Goal: Information Seeking & Learning: Check status

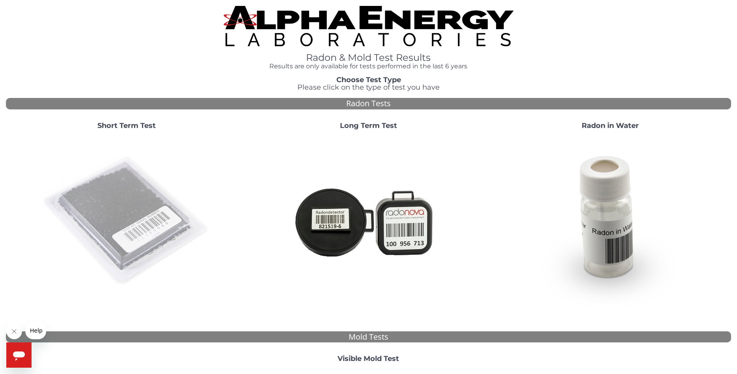
click at [151, 228] on img at bounding box center [127, 221] width 170 height 170
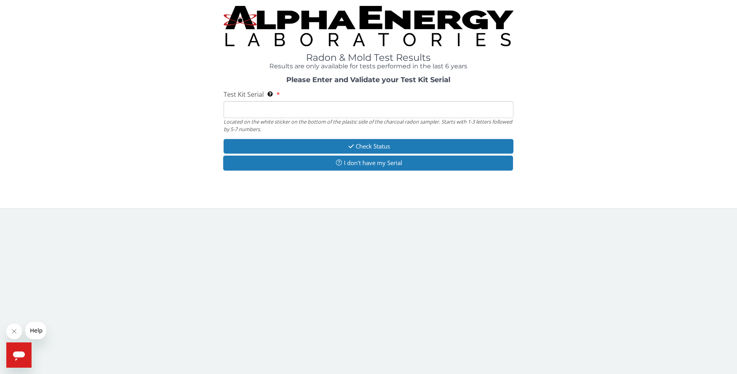
click at [294, 107] on input "Test Kit Serial Located on the white sticker on the bottom of the plastic side …" at bounding box center [369, 109] width 290 height 17
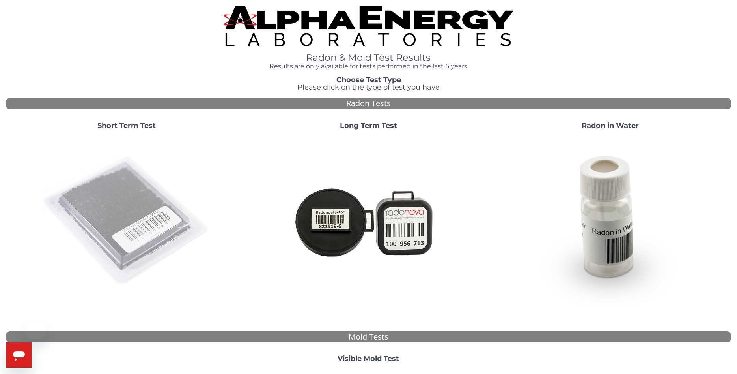
click at [121, 187] on img at bounding box center [127, 221] width 170 height 170
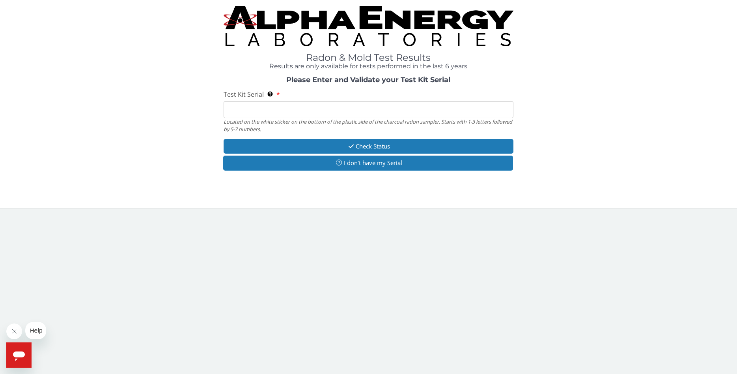
click at [254, 107] on input "Test Kit Serial Located on the white sticker on the bottom of the plastic side …" at bounding box center [369, 109] width 290 height 17
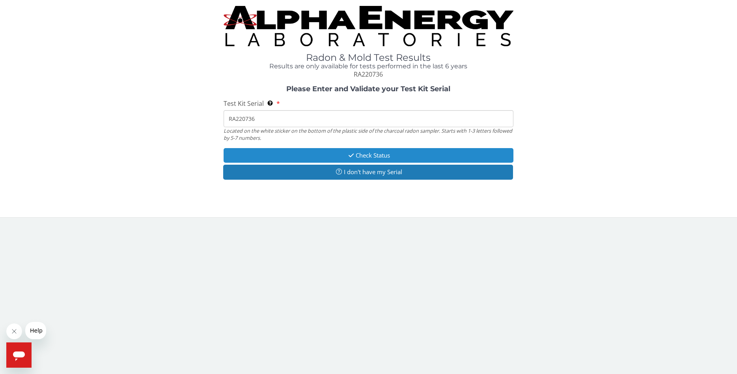
type input "RA220736"
click at [412, 151] on button "Check Status" at bounding box center [369, 155] width 290 height 15
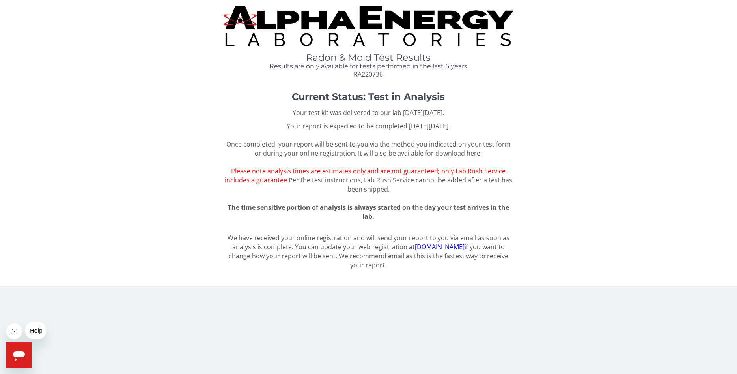
click at [627, 148] on div "Current Status: Test in Analysis Your test kit was delivered to our lab [DATE][…" at bounding box center [368, 160] width 725 height 136
click at [581, 188] on div "Current Status: Test in Analysis Your test kit was delivered to our lab [DATE][…" at bounding box center [368, 160] width 725 height 136
click at [577, 202] on div "Current Status: Test in Analysis Your test kit was delivered to our lab [DATE][…" at bounding box center [368, 160] width 725 height 136
click at [590, 106] on div "Current Status: Test in Analysis Your test kit was delivered to our lab [DATE][…" at bounding box center [368, 160] width 725 height 136
click at [632, 154] on div "Current Status: Test in Analysis Your test kit was delivered to our lab [DATE][…" at bounding box center [368, 160] width 725 height 136
